Goal: Information Seeking & Learning: Find specific fact

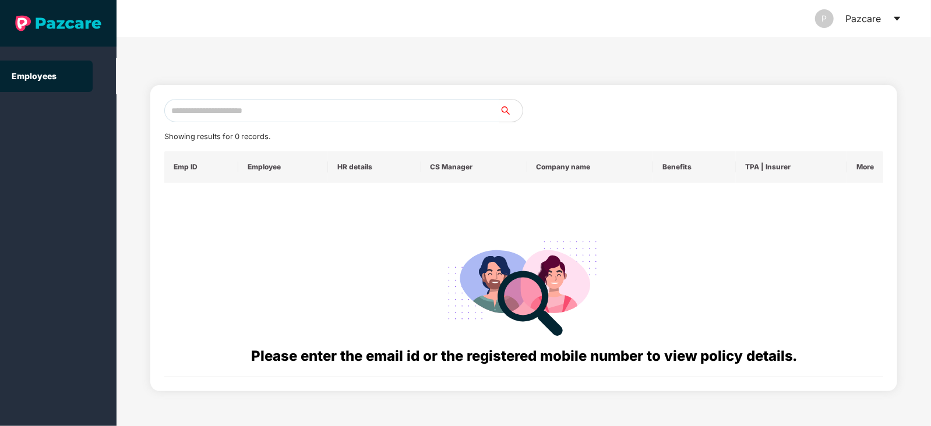
click at [322, 106] on input "text" at bounding box center [331, 110] width 335 height 23
paste input "**********"
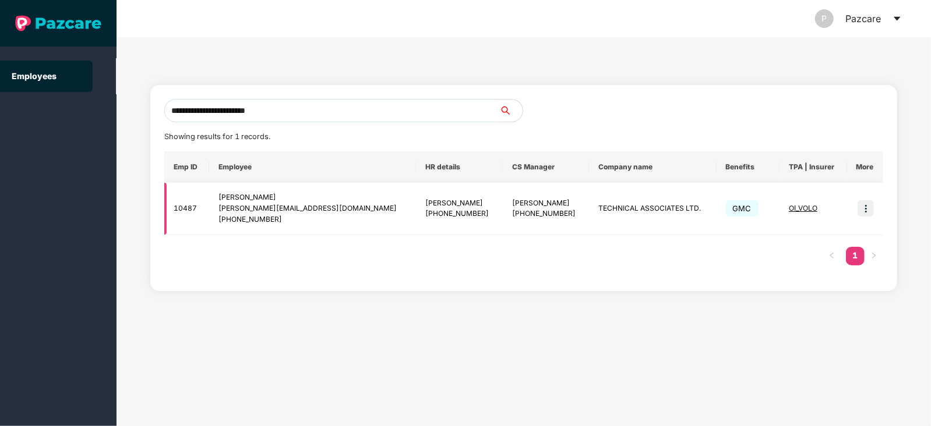
type input "**********"
click at [863, 204] on img at bounding box center [865, 208] width 16 height 16
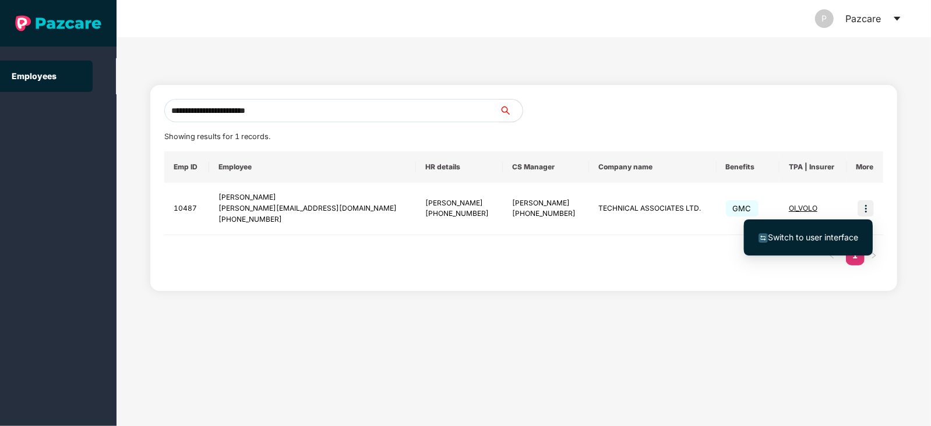
click at [819, 235] on span "Switch to user interface" at bounding box center [813, 237] width 90 height 10
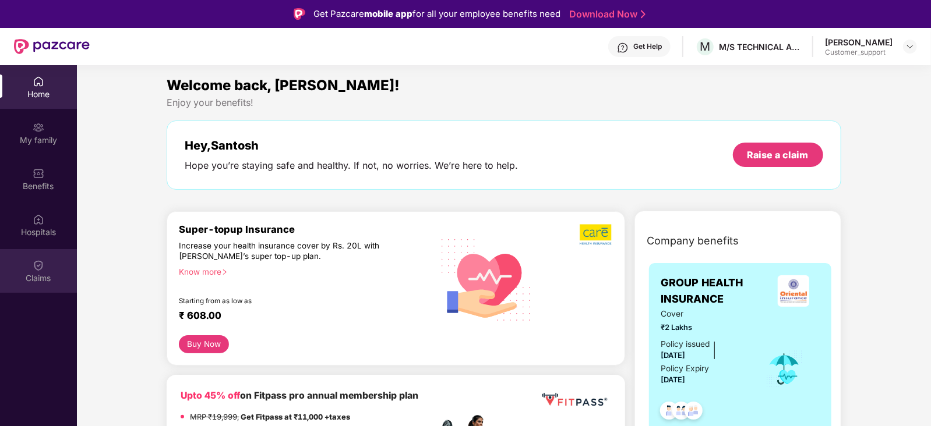
click at [40, 265] on img at bounding box center [39, 266] width 12 height 12
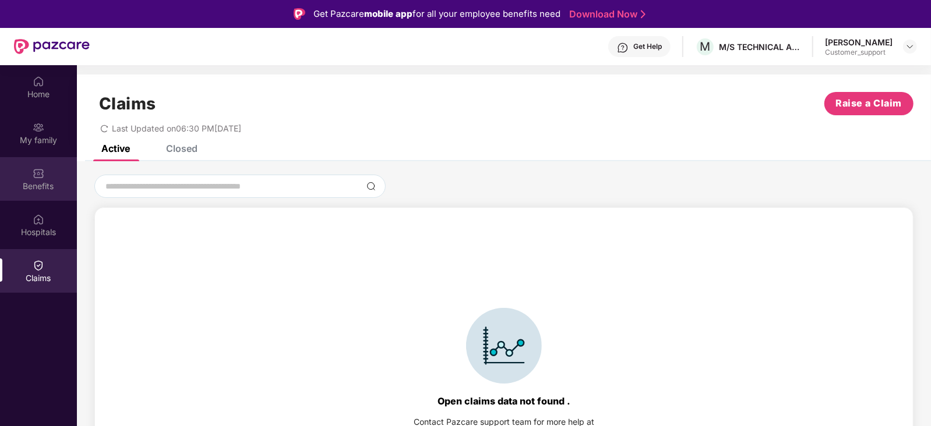
click at [50, 182] on div "Benefits" at bounding box center [38, 187] width 77 height 12
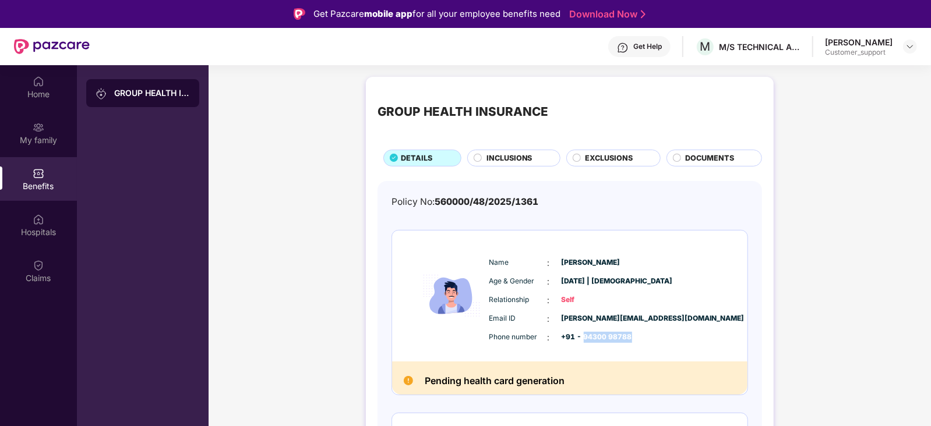
drag, startPoint x: 583, startPoint y: 340, endPoint x: 629, endPoint y: 340, distance: 46.0
click at [629, 340] on div "Phone number : +91 - 94300 98788" at bounding box center [604, 337] width 231 height 13
copy span "94300 98788"
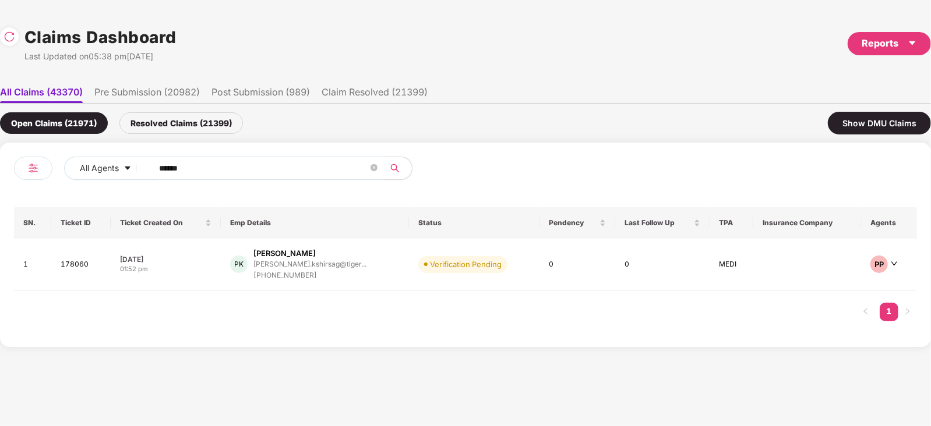
click at [270, 169] on input "******" at bounding box center [263, 168] width 209 height 17
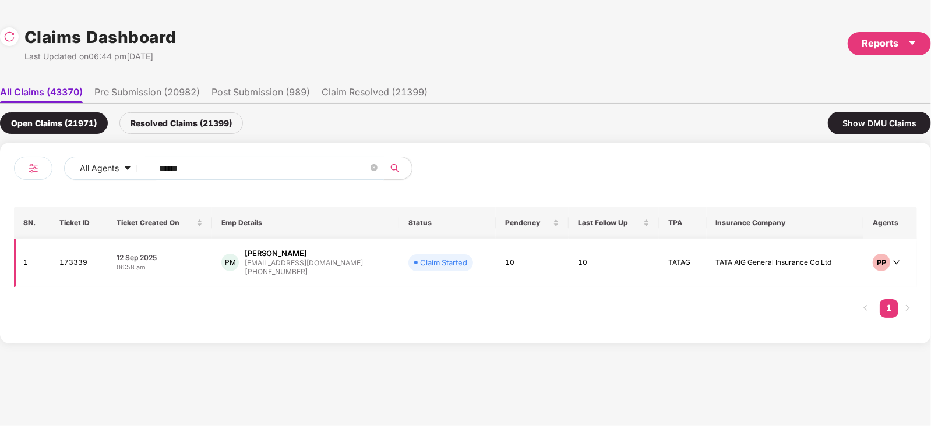
type input "******"
click at [353, 264] on div "PM [PERSON_NAME] [EMAIL_ADDRESS][DOMAIN_NAME] [PHONE_NUMBER]" at bounding box center [305, 263] width 168 height 30
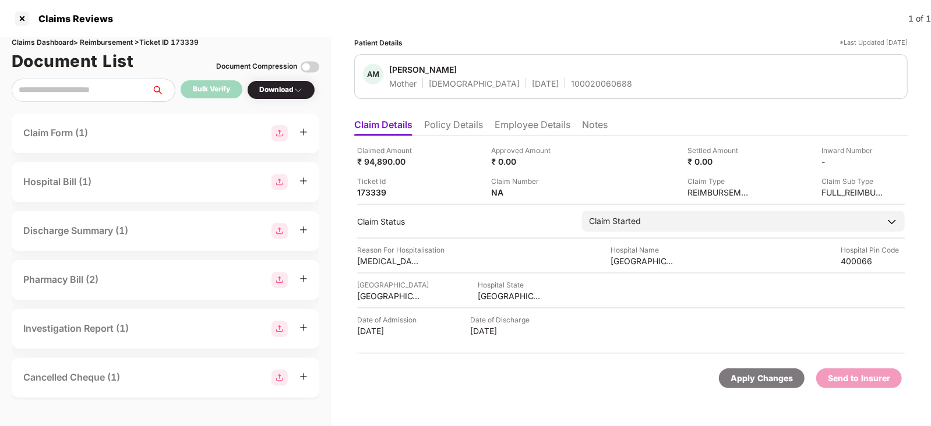
click at [542, 130] on li "Employee Details" at bounding box center [533, 127] width 76 height 17
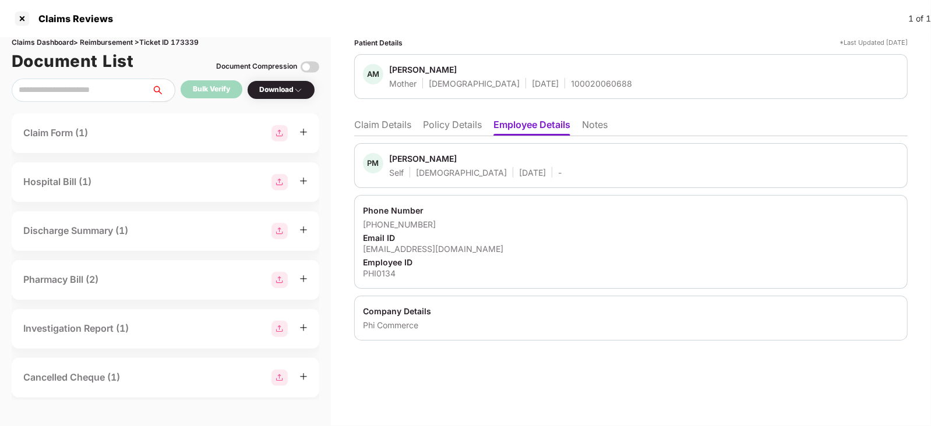
click at [571, 83] on div "100020060688" at bounding box center [601, 83] width 61 height 11
copy div "100020060688"
click at [571, 83] on div "100020060688" at bounding box center [601, 83] width 61 height 11
click at [389, 122] on li "Claim Details" at bounding box center [382, 127] width 57 height 17
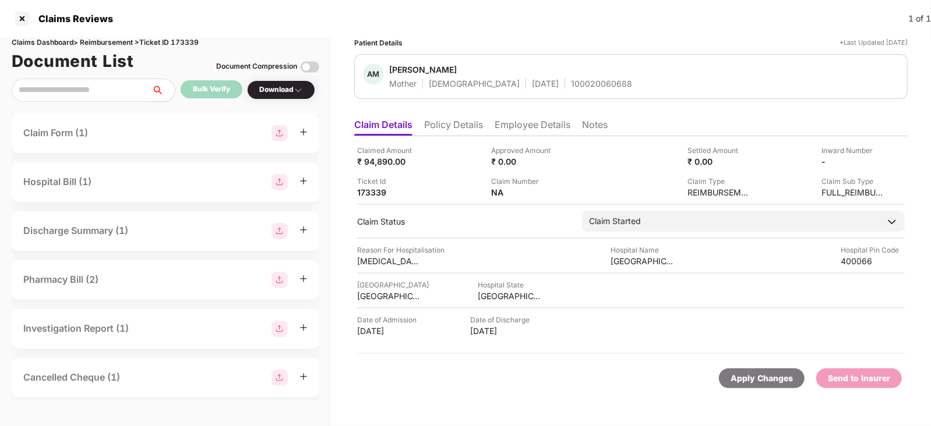
click at [516, 129] on li "Employee Details" at bounding box center [533, 127] width 76 height 17
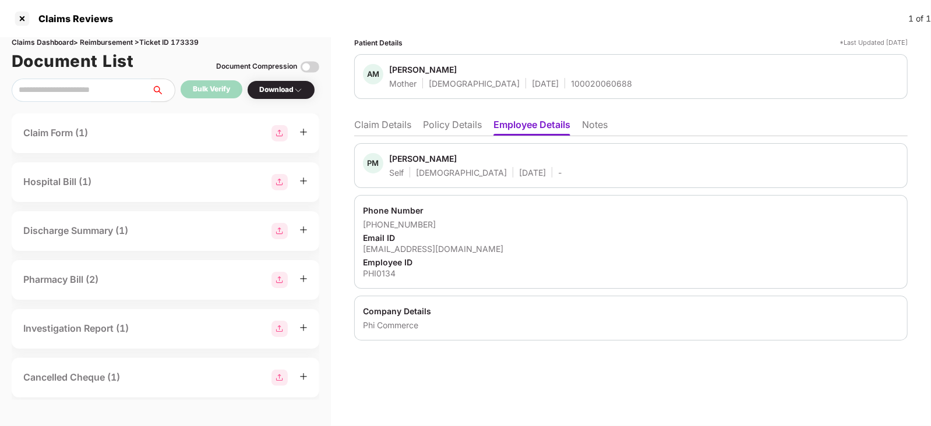
click at [380, 226] on div "[PHONE_NUMBER]" at bounding box center [631, 224] width 536 height 11
drag, startPoint x: 378, startPoint y: 225, endPoint x: 423, endPoint y: 224, distance: 44.9
click at [423, 224] on div "[PHONE_NUMBER]" at bounding box center [631, 224] width 536 height 11
copy div "9820990548"
click at [382, 120] on li "Claim Details" at bounding box center [382, 127] width 57 height 17
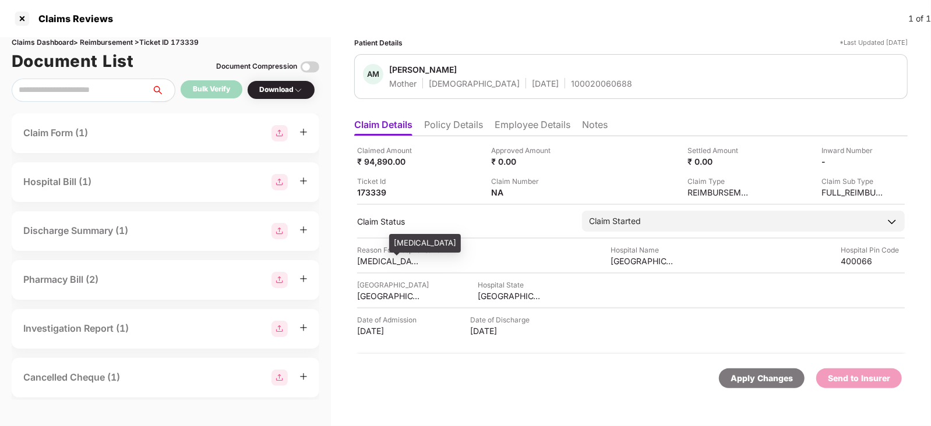
click at [400, 250] on div "[MEDICAL_DATA]" at bounding box center [425, 243] width 72 height 19
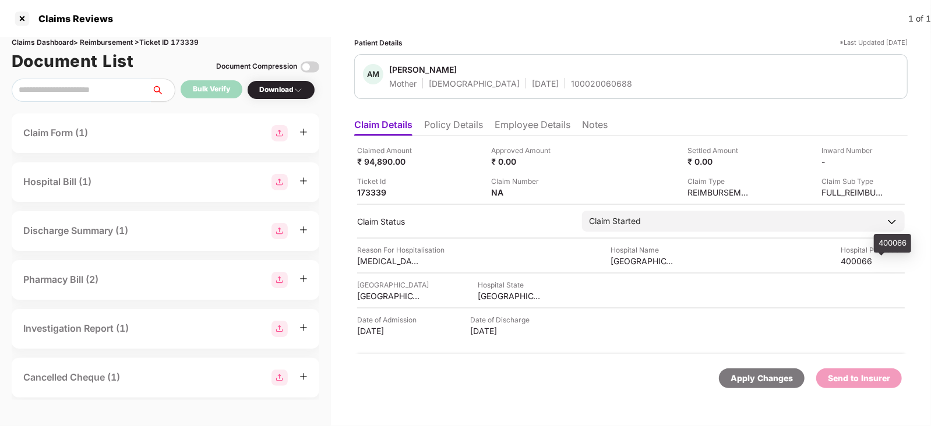
click at [852, 257] on div "400066" at bounding box center [873, 261] width 64 height 11
copy div "400066"
click at [852, 257] on div "400066" at bounding box center [873, 261] width 64 height 11
click at [472, 122] on li "Policy Details" at bounding box center [453, 127] width 59 height 17
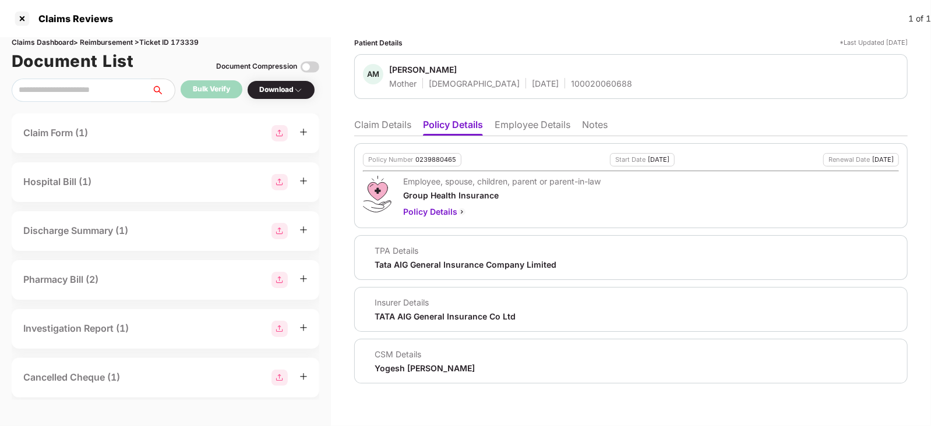
click at [432, 160] on div "0239880465" at bounding box center [435, 160] width 41 height 8
copy div "0239880465"
click at [432, 160] on div "0239880465" at bounding box center [435, 160] width 41 height 8
click at [571, 86] on div "100020060688" at bounding box center [601, 83] width 61 height 11
copy div "100020060688"
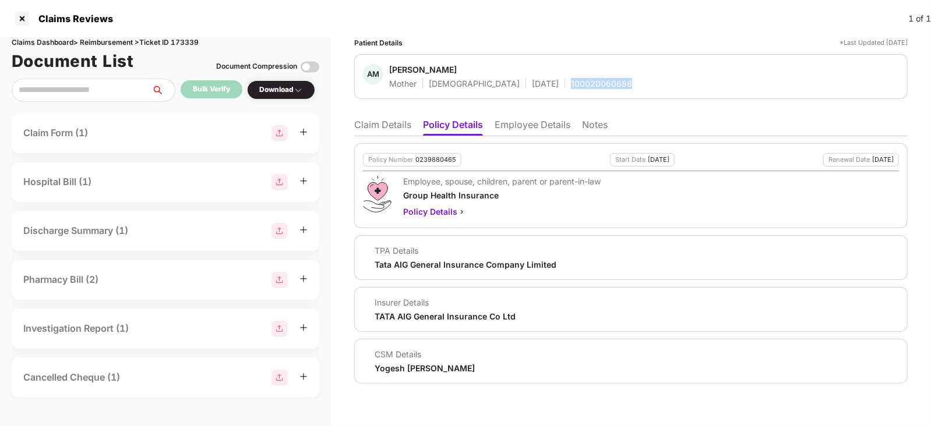
click at [571, 86] on div "100020060688" at bounding box center [601, 83] width 61 height 11
click at [535, 116] on ul "Claim Details Policy Details Employee Details Notes" at bounding box center [630, 124] width 553 height 23
click at [532, 122] on li "Employee Details" at bounding box center [533, 127] width 76 height 17
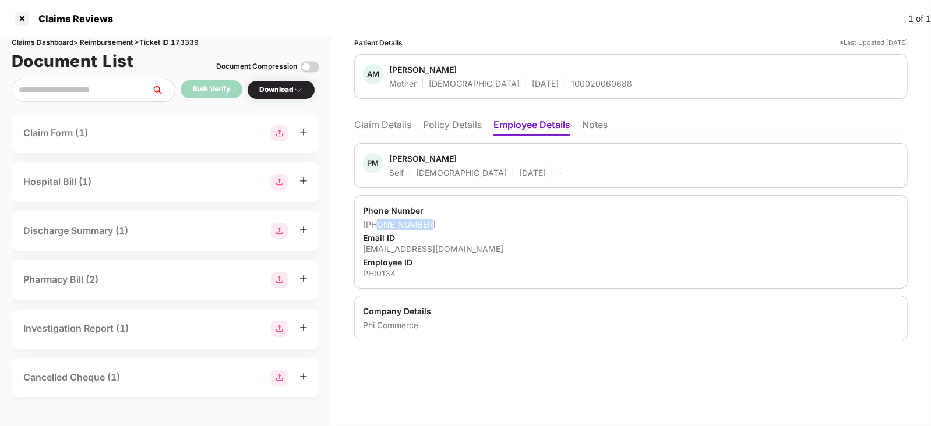
drag, startPoint x: 376, startPoint y: 223, endPoint x: 462, endPoint y: 220, distance: 86.3
click at [462, 220] on div "[PHONE_NUMBER]" at bounding box center [631, 224] width 536 height 11
copy div "9820990548"
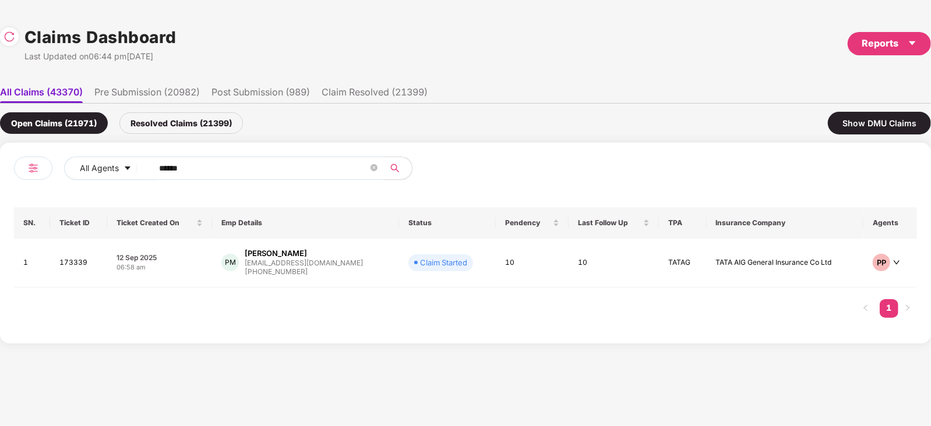
click at [243, 170] on input "******" at bounding box center [263, 168] width 209 height 17
paste input "text"
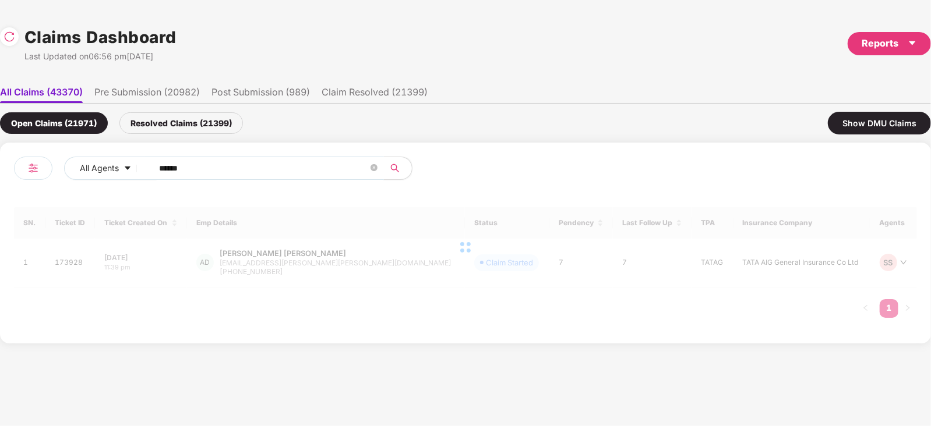
type input "******"
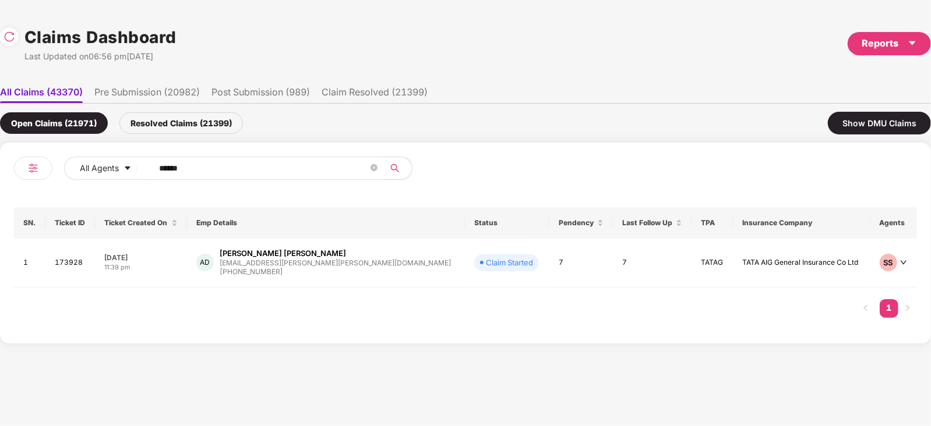
click at [329, 269] on div "[PHONE_NUMBER]" at bounding box center [335, 272] width 231 height 11
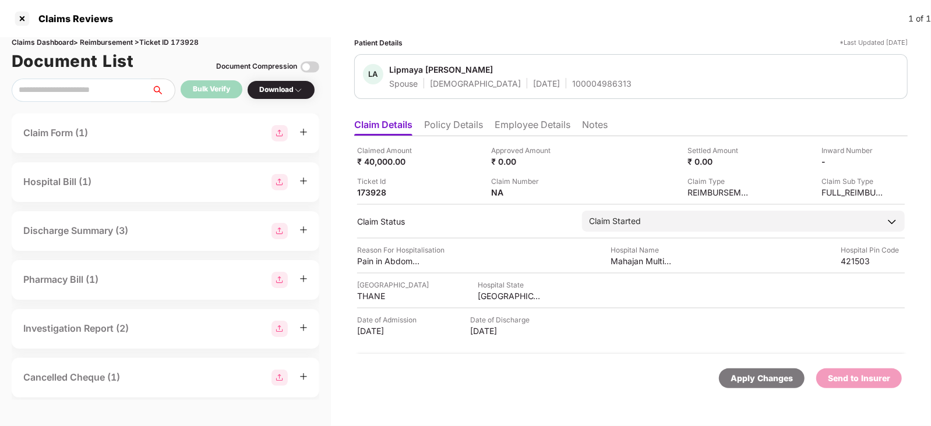
drag, startPoint x: 533, startPoint y: 110, endPoint x: 518, endPoint y: 131, distance: 25.5
click at [518, 131] on div "Patient Details *Last Updated [DATE] LA Lipmaya [PERSON_NAME] Spouse [DEMOGRAPH…" at bounding box center [630, 220] width 553 height 366
click at [518, 131] on li "Employee Details" at bounding box center [533, 127] width 76 height 17
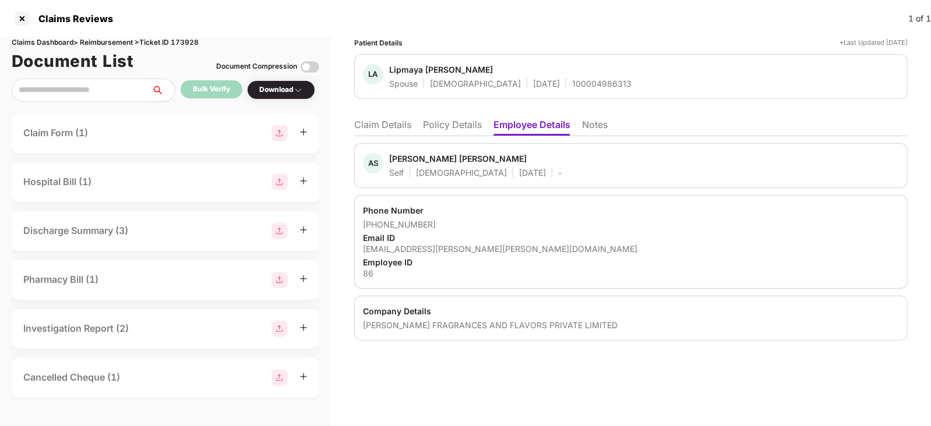
click at [378, 324] on div "[PERSON_NAME] FRAGRANCES AND FLAVORS PRIVATE LIMITED" at bounding box center [631, 325] width 536 height 11
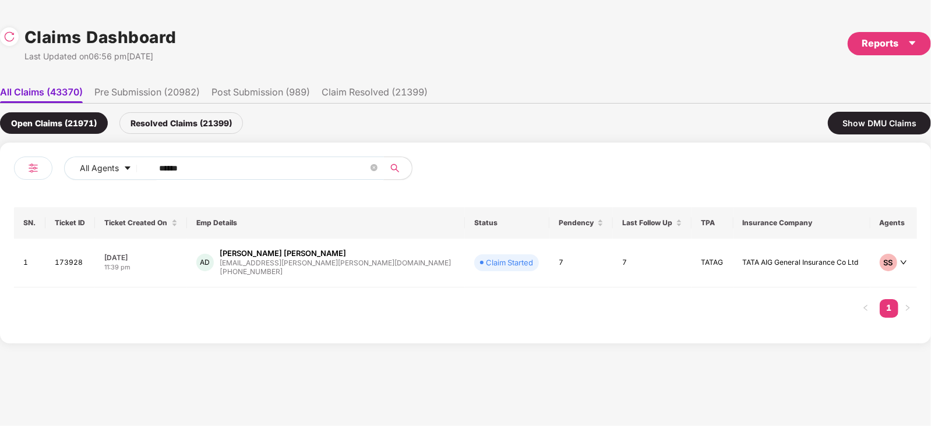
click at [227, 169] on input "******" at bounding box center [263, 168] width 209 height 17
paste input "text"
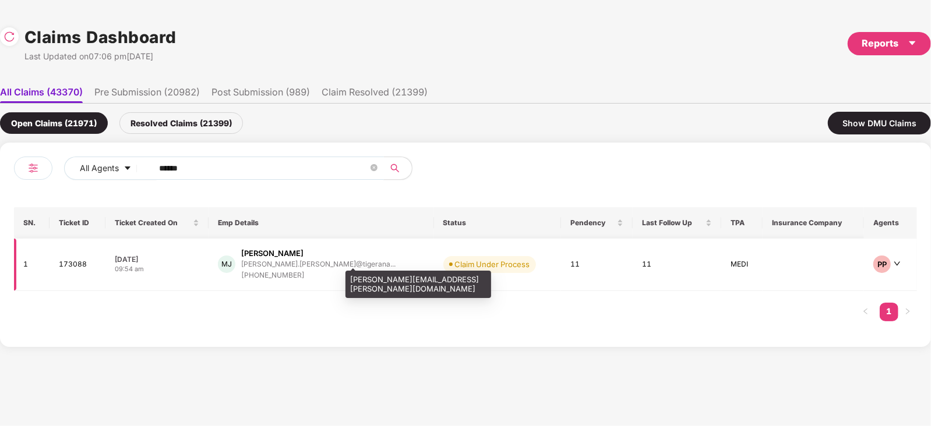
type input "******"
click at [332, 266] on div "[PERSON_NAME].[PERSON_NAME]@tigerana..." at bounding box center [318, 264] width 154 height 8
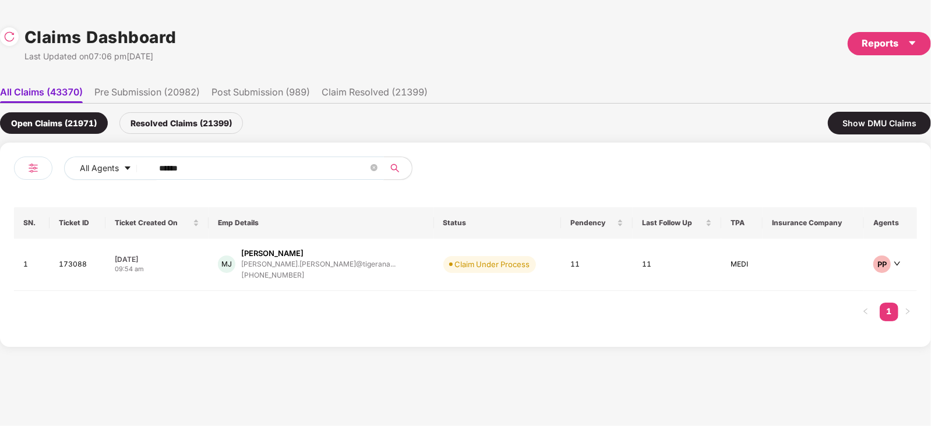
click at [262, 168] on input "******" at bounding box center [263, 168] width 209 height 17
click at [331, 257] on div "[PERSON_NAME]" at bounding box center [318, 253] width 154 height 11
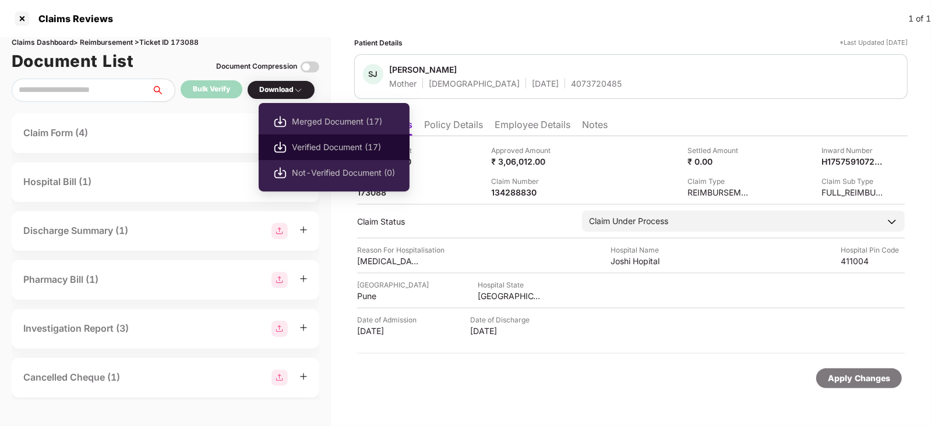
click at [316, 144] on span "Verified Document (17)" at bounding box center [343, 147] width 103 height 13
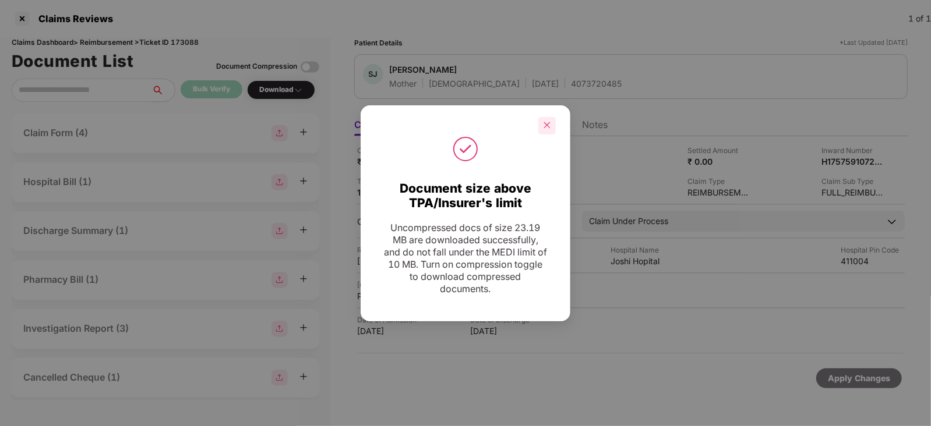
click at [546, 121] on icon "close" at bounding box center [547, 125] width 8 height 8
